Goal: Task Accomplishment & Management: Use online tool/utility

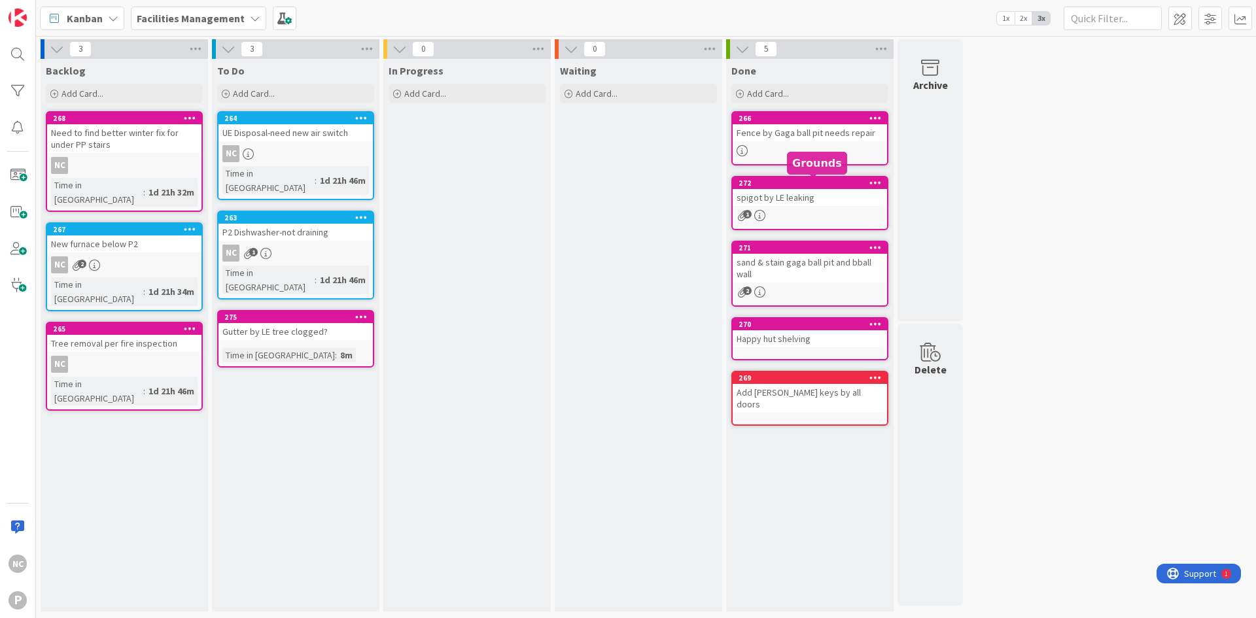
click at [837, 185] on div "272" at bounding box center [812, 183] width 148 height 9
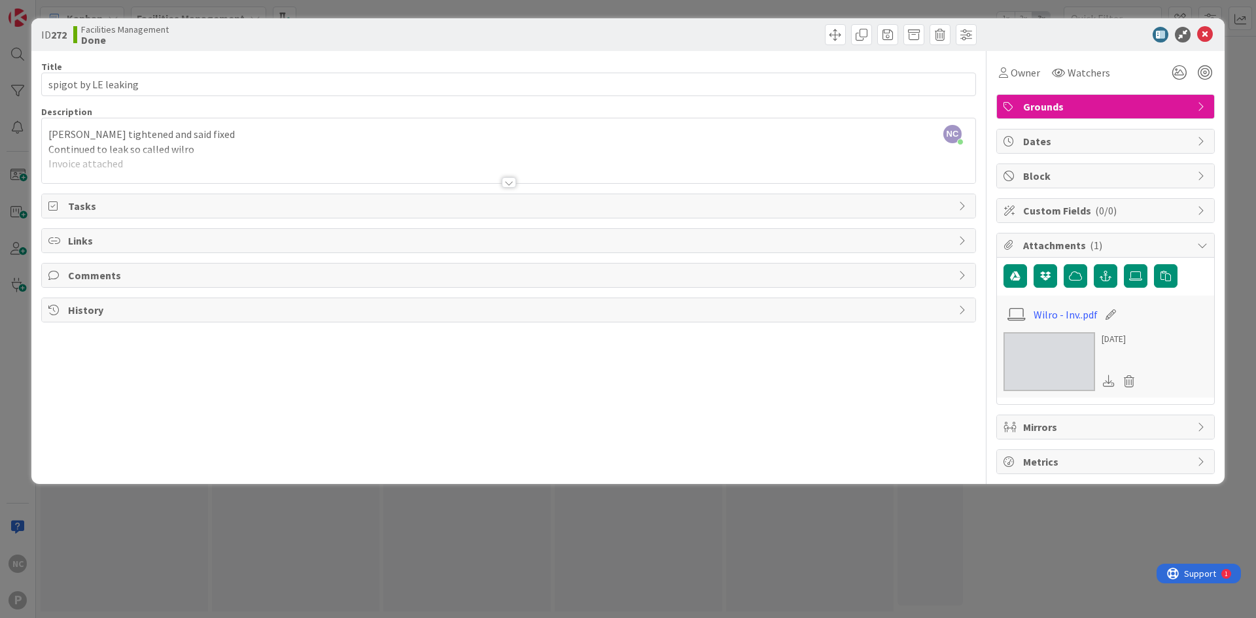
click at [1046, 359] on img at bounding box center [1049, 361] width 92 height 59
click at [769, 40] on div at bounding box center [744, 34] width 464 height 21
click at [1207, 34] on icon at bounding box center [1205, 35] width 16 height 16
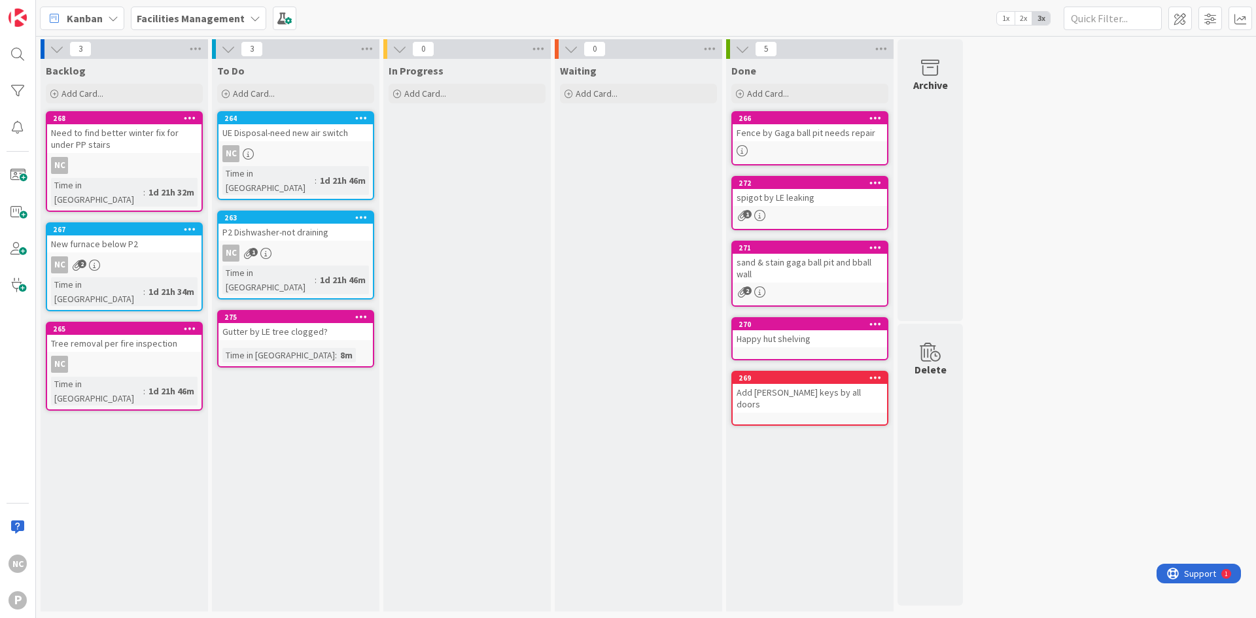
click at [139, 237] on div "New furnace below P2" at bounding box center [124, 243] width 154 height 17
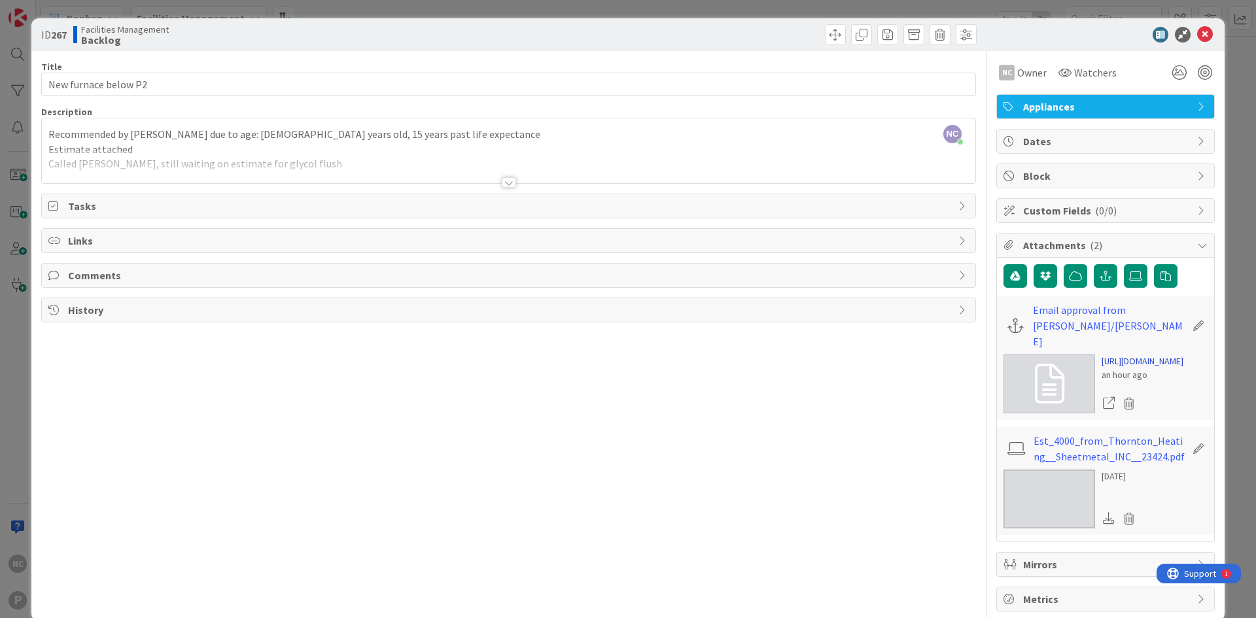
click at [1148, 364] on link "[URL][DOMAIN_NAME]" at bounding box center [1142, 361] width 82 height 14
click at [1124, 368] on link "[URL][DOMAIN_NAME]" at bounding box center [1142, 361] width 82 height 14
click at [1119, 464] on link "Est_4000_from_Thornton_Heating__Sheetmetal_INC__23424.pdf" at bounding box center [1109, 448] width 152 height 31
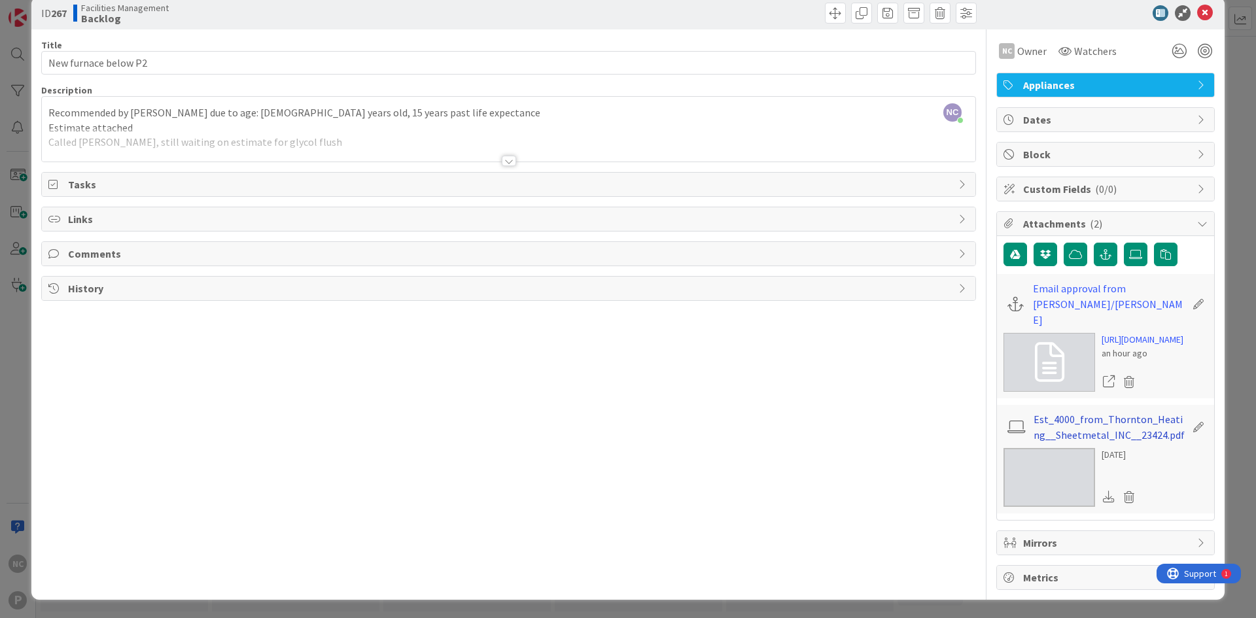
scroll to position [56, 0]
click at [1117, 333] on link "[URL][DOMAIN_NAME]" at bounding box center [1142, 340] width 82 height 14
click at [1120, 383] on icon at bounding box center [1129, 382] width 18 height 20
click at [993, 452] on button "Delete" at bounding box center [1006, 446] width 49 height 24
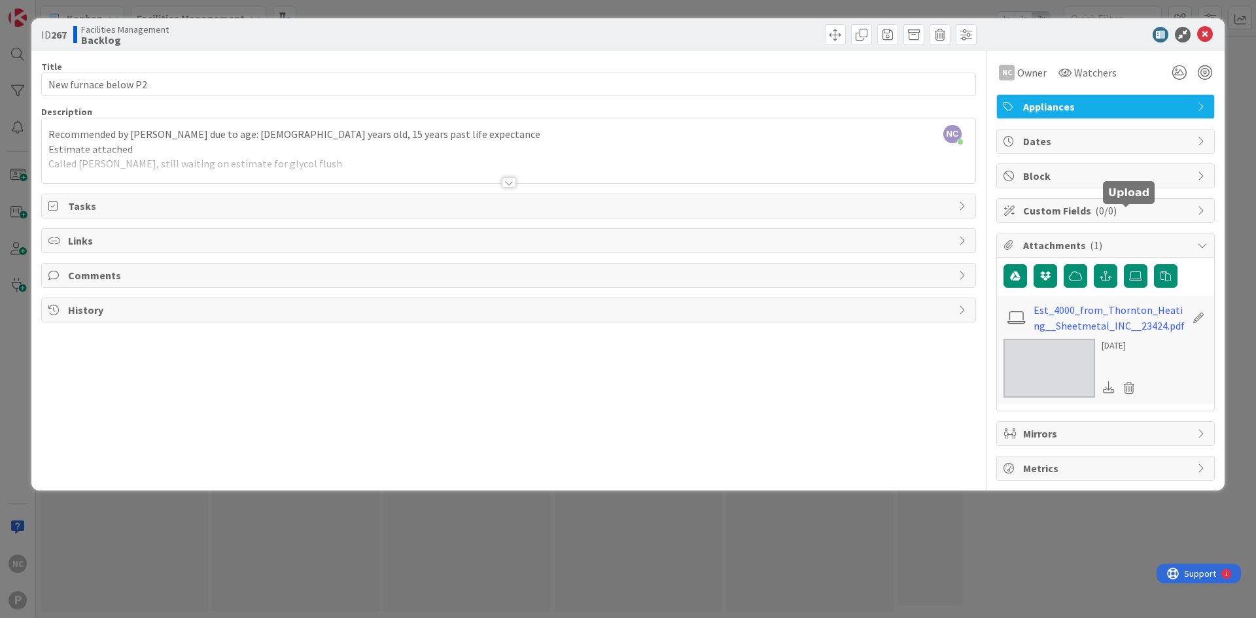
scroll to position [0, 0]
click at [1137, 273] on icon at bounding box center [1135, 276] width 13 height 10
click at [1123, 264] on input "file" at bounding box center [1123, 264] width 0 height 0
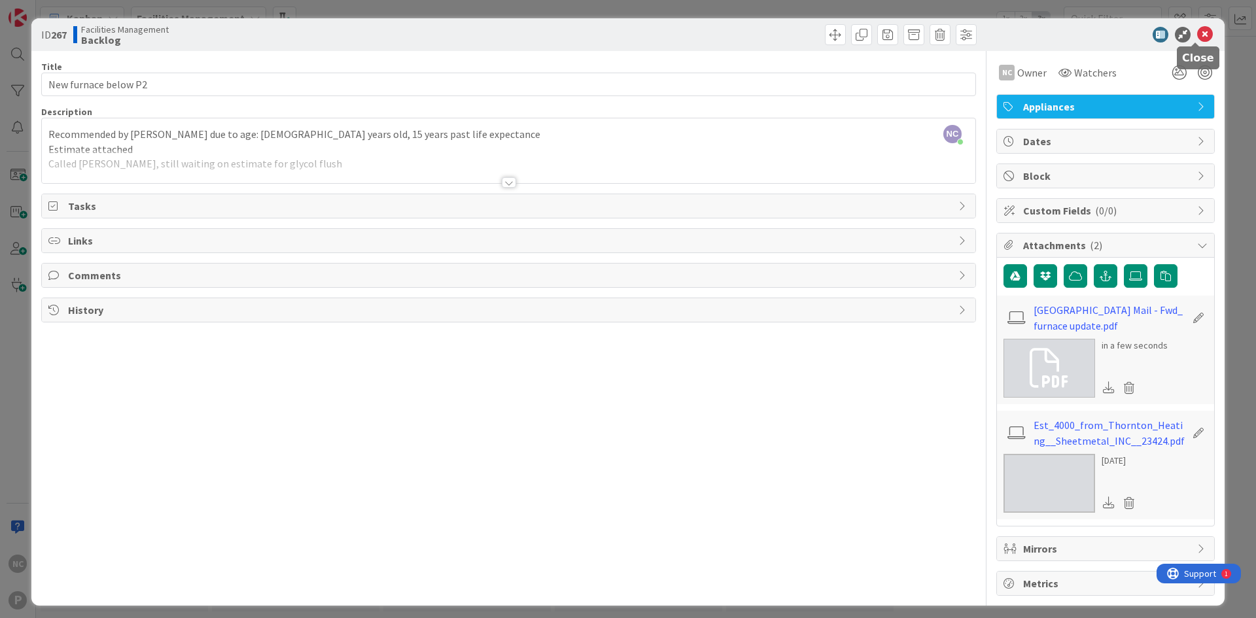
click at [1198, 33] on icon at bounding box center [1205, 35] width 16 height 16
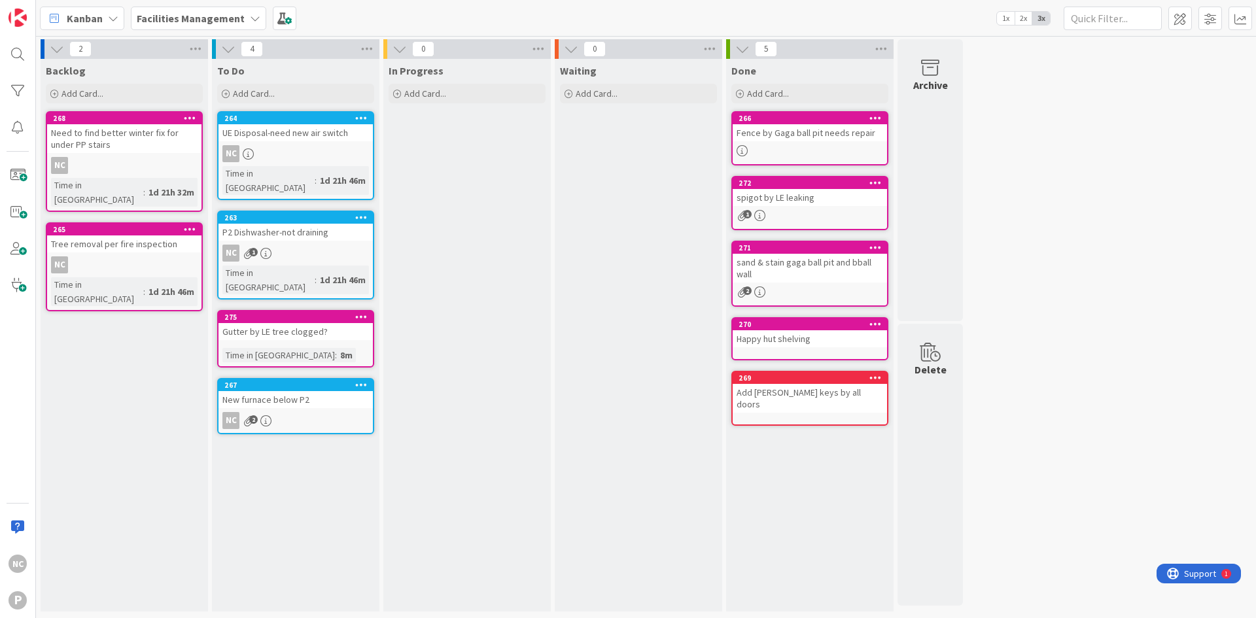
click at [320, 380] on div "267 New furnace below P2 NC 2" at bounding box center [295, 406] width 157 height 56
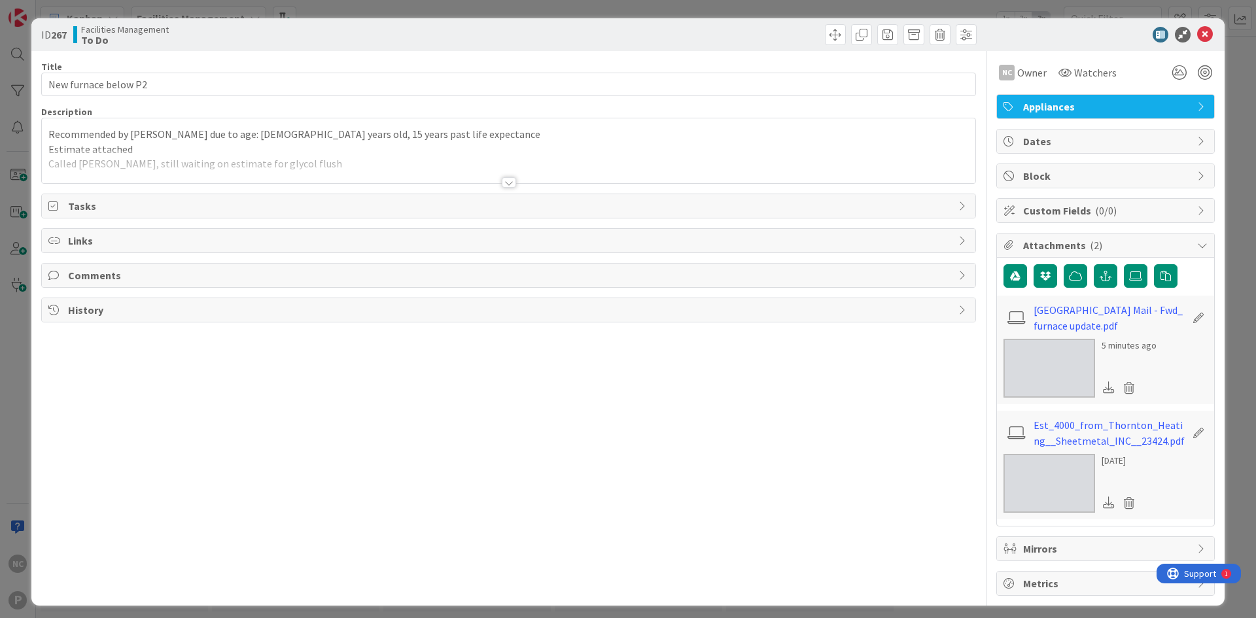
click at [347, 165] on div at bounding box center [508, 166] width 933 height 33
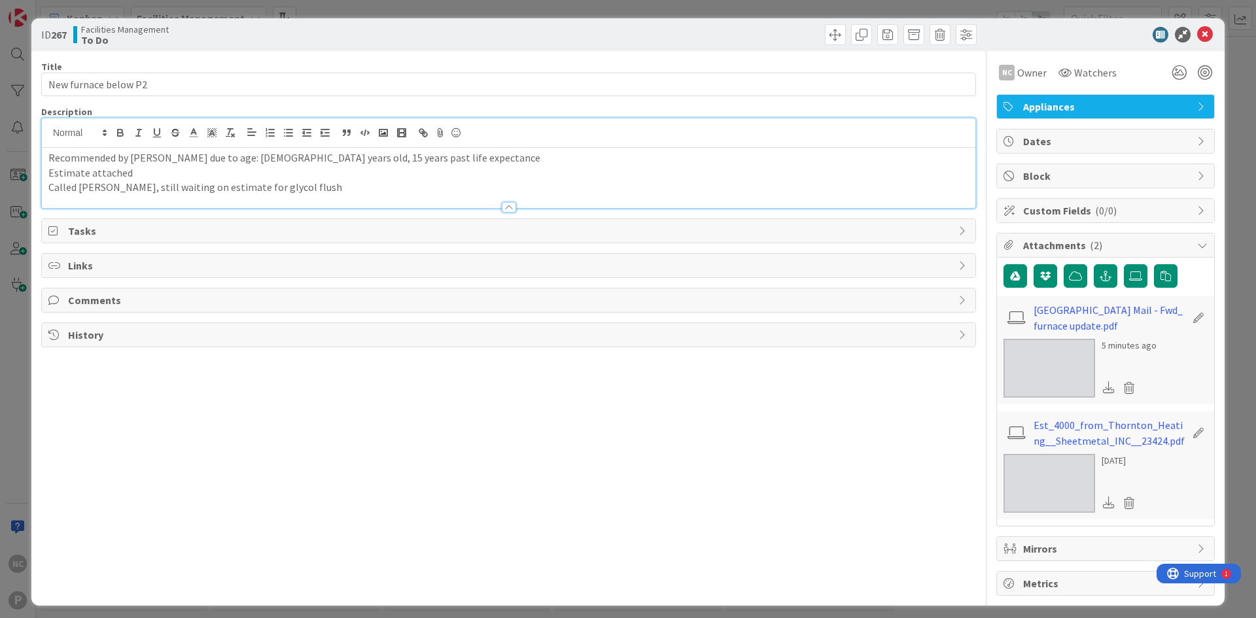
click at [350, 184] on p "Called [PERSON_NAME], still waiting on estimate for glycol flush" at bounding box center [508, 187] width 920 height 15
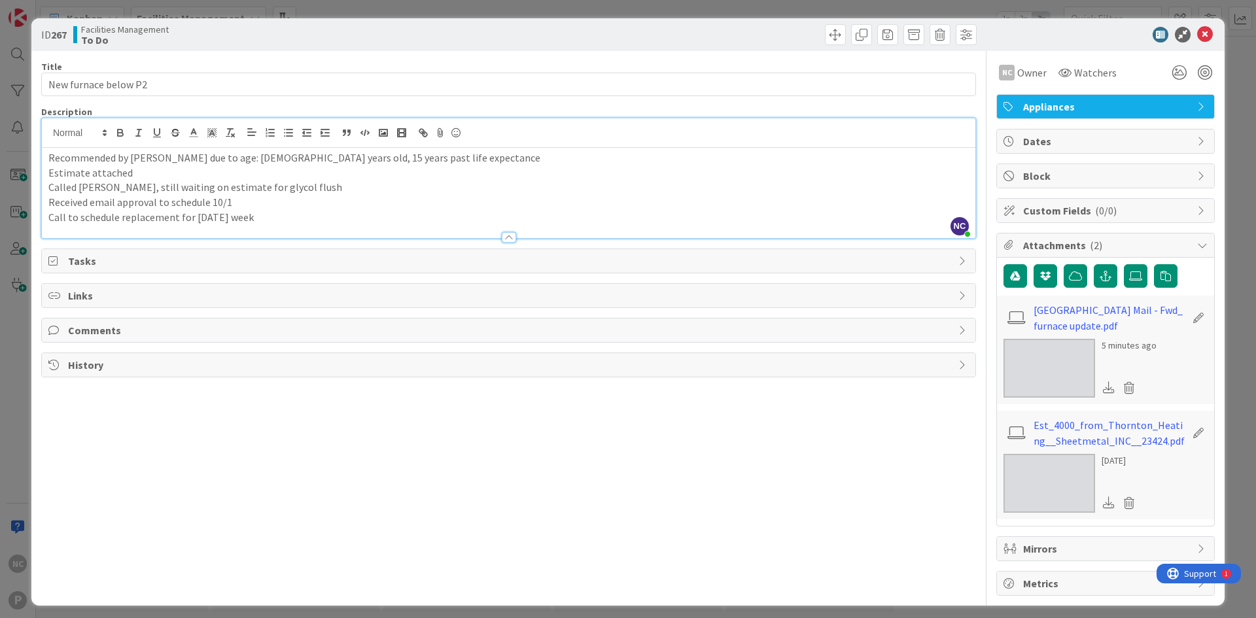
drag, startPoint x: 303, startPoint y: 218, endPoint x: 46, endPoint y: 232, distance: 257.4
click at [46, 232] on div "Description NC [PERSON_NAME] just joined Recommended by [PERSON_NAME] due to ag…" at bounding box center [508, 172] width 934 height 133
click at [275, 220] on p "Call to schedule replacement for [DATE] week" at bounding box center [508, 217] width 920 height 15
click at [1197, 36] on icon at bounding box center [1205, 35] width 16 height 16
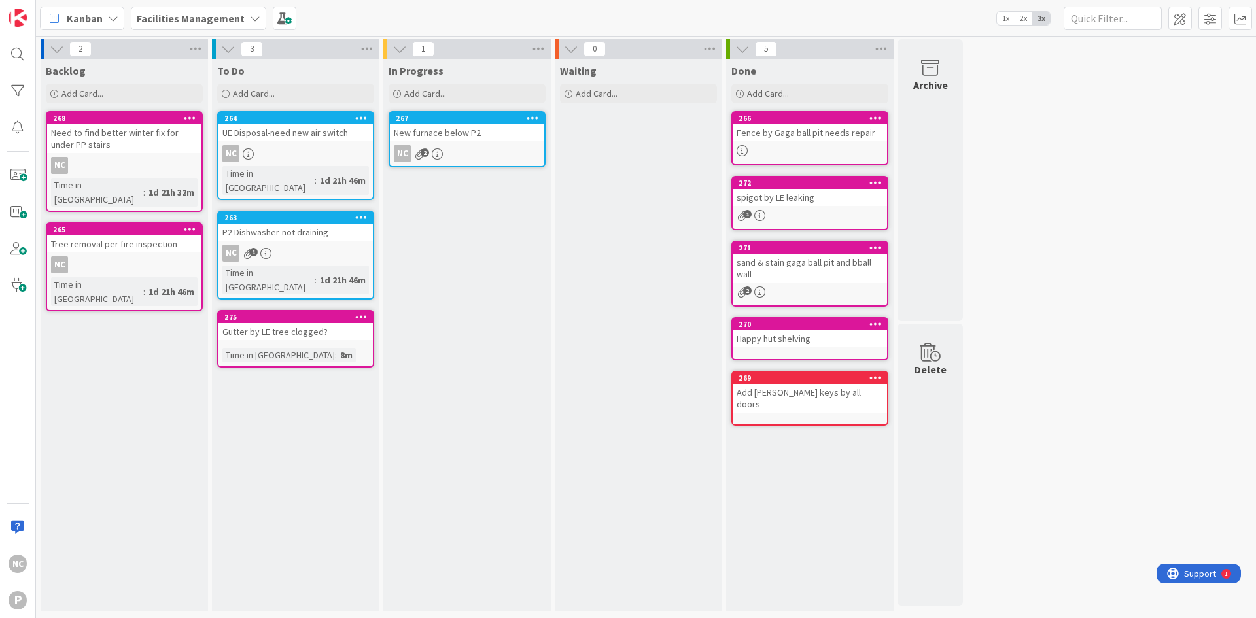
click at [326, 124] on div "264" at bounding box center [295, 118] width 154 height 12
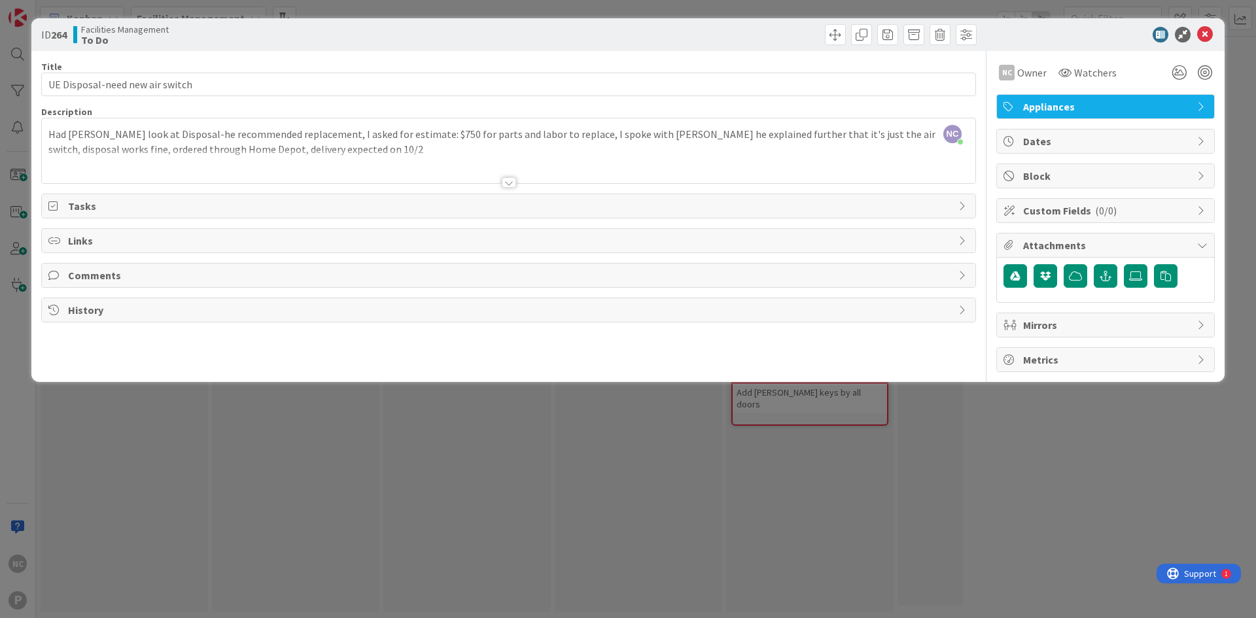
click at [303, 148] on div "Had [PERSON_NAME] look at Disposal-he recommended replacement, I asked for esti…" at bounding box center [508, 153] width 933 height 59
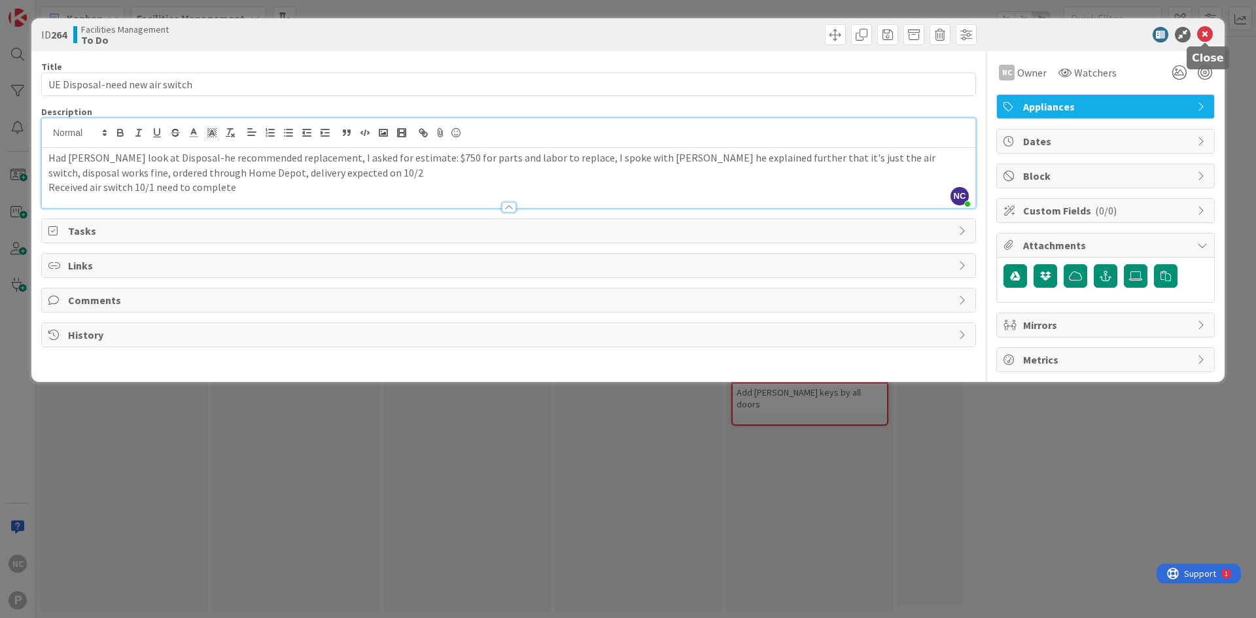
click at [1205, 33] on icon at bounding box center [1205, 35] width 16 height 16
